Goal: Find specific page/section: Find specific page/section

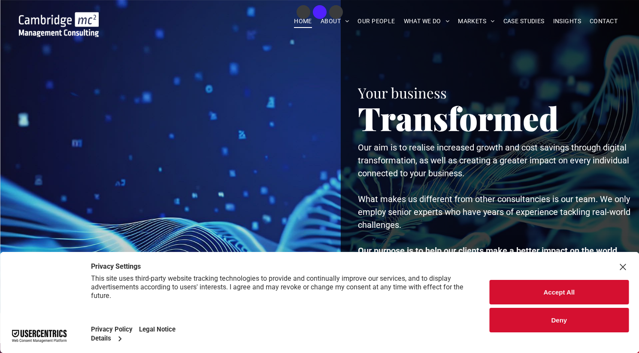
click at [551, 315] on button "Deny" at bounding box center [559, 319] width 139 height 24
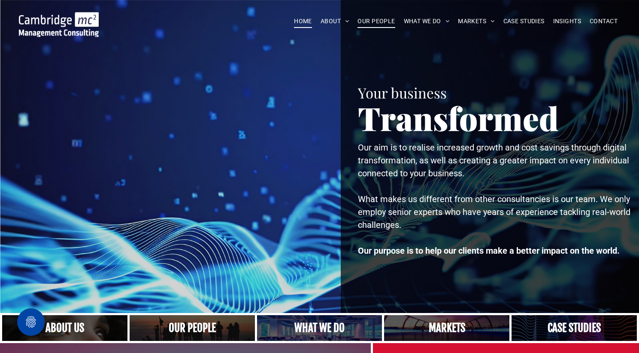
click at [377, 23] on span "OUR PEOPLE" at bounding box center [376, 21] width 37 height 13
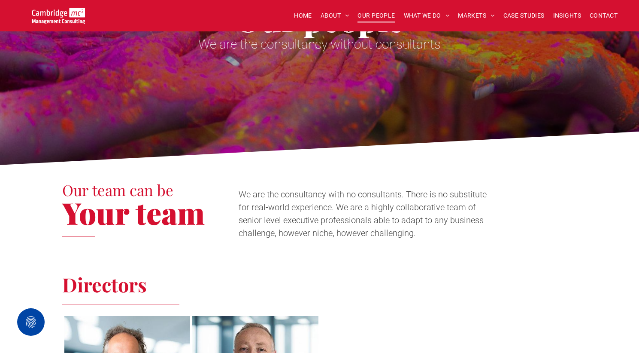
scroll to position [131, 0]
